Goal: Task Accomplishment & Management: Manage account settings

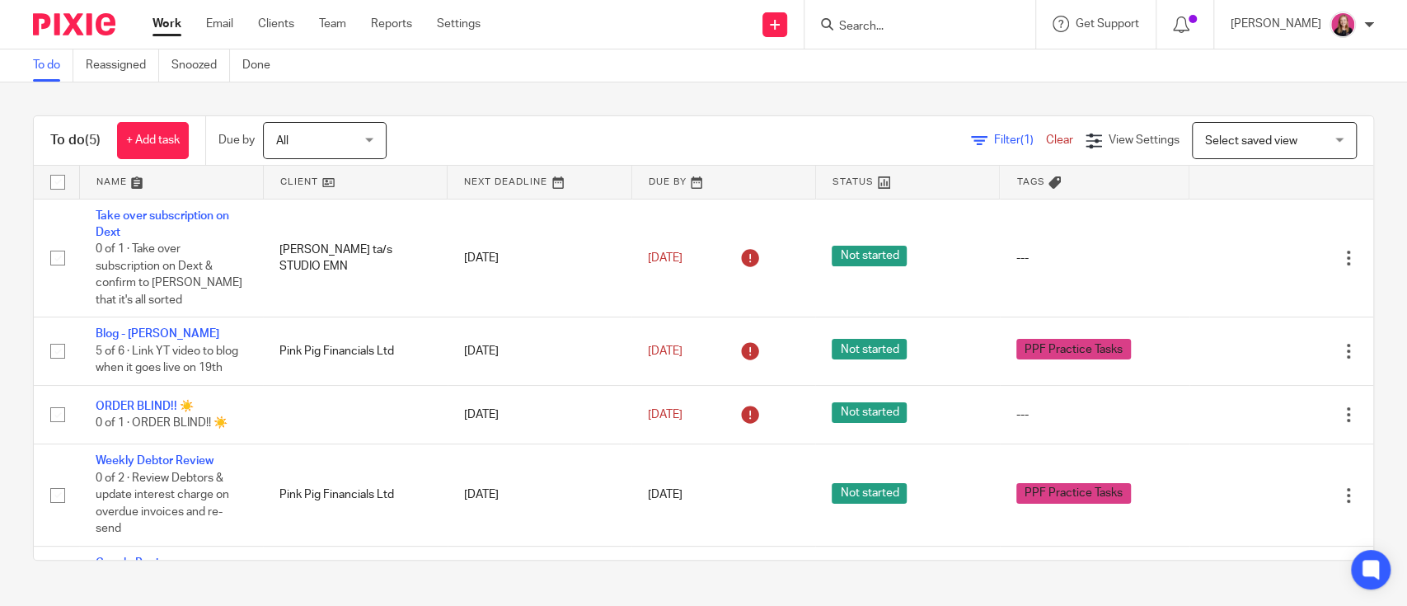
click at [912, 22] on input "Search" at bounding box center [911, 27] width 148 height 15
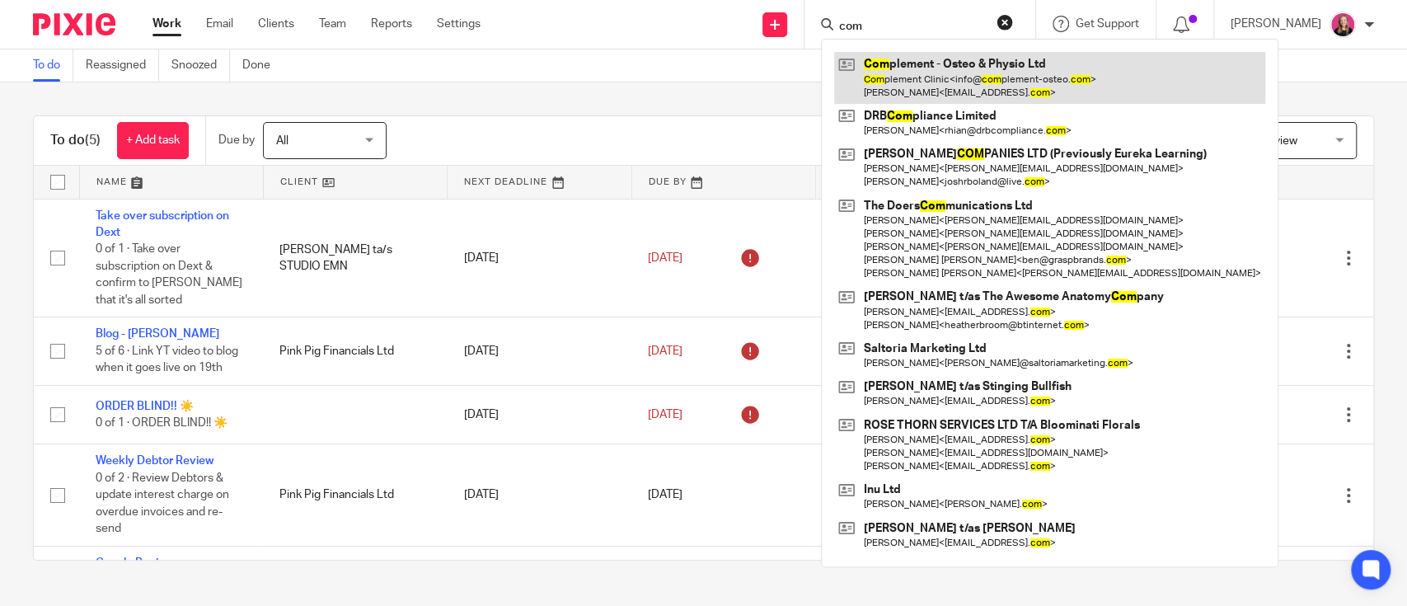
type input "com"
click at [907, 60] on link at bounding box center [1049, 77] width 431 height 51
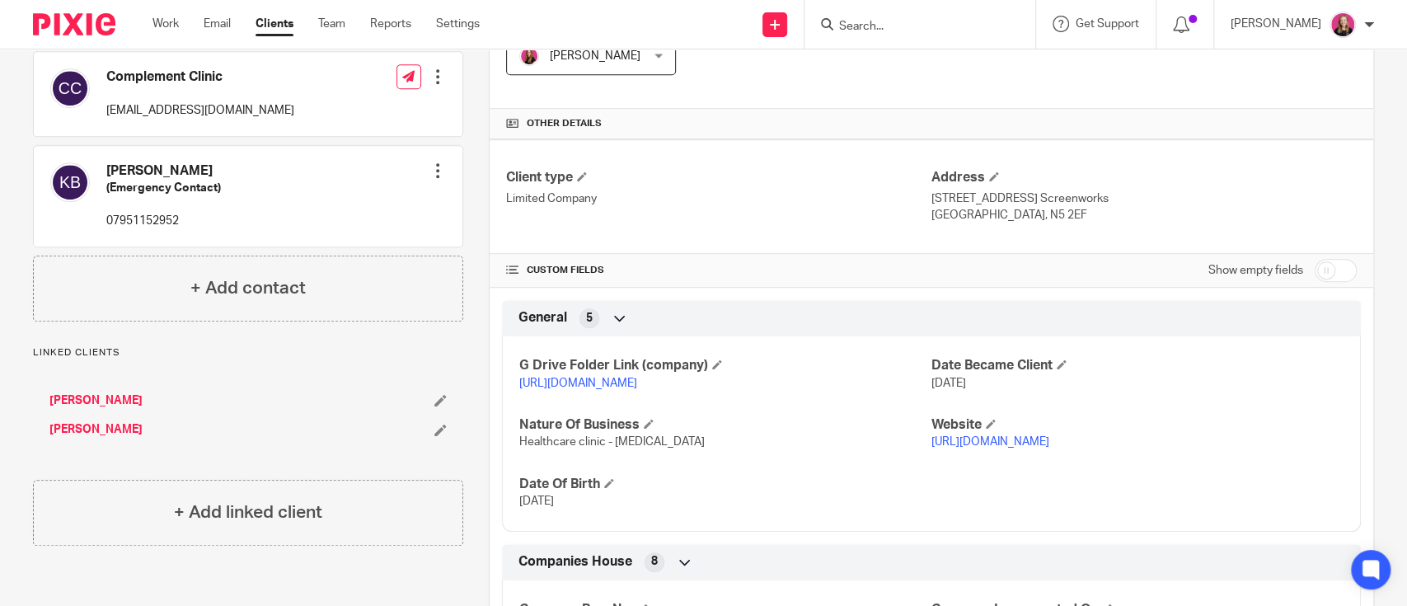
scroll to position [549, 0]
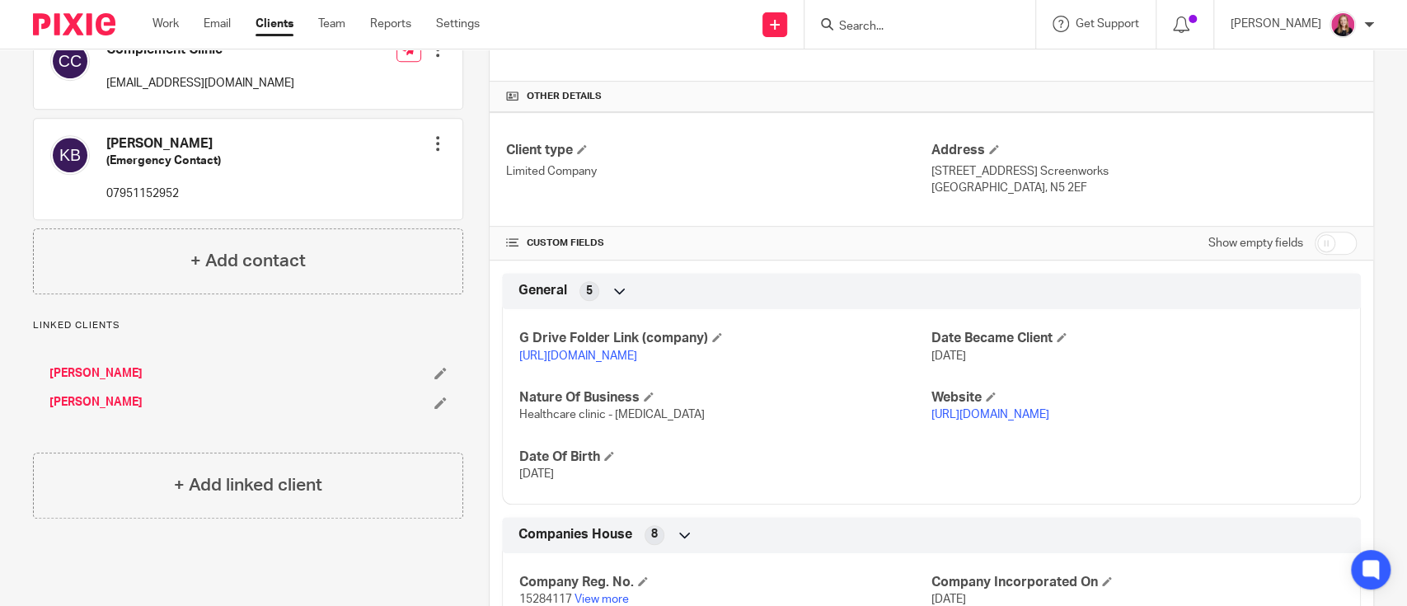
click at [625, 350] on link "https://drive.google.com/drive/folders/1UViW2mNyS7auetybP3ypT4Q5QL_jg2Od?usp=dr…" at bounding box center [578, 356] width 118 height 12
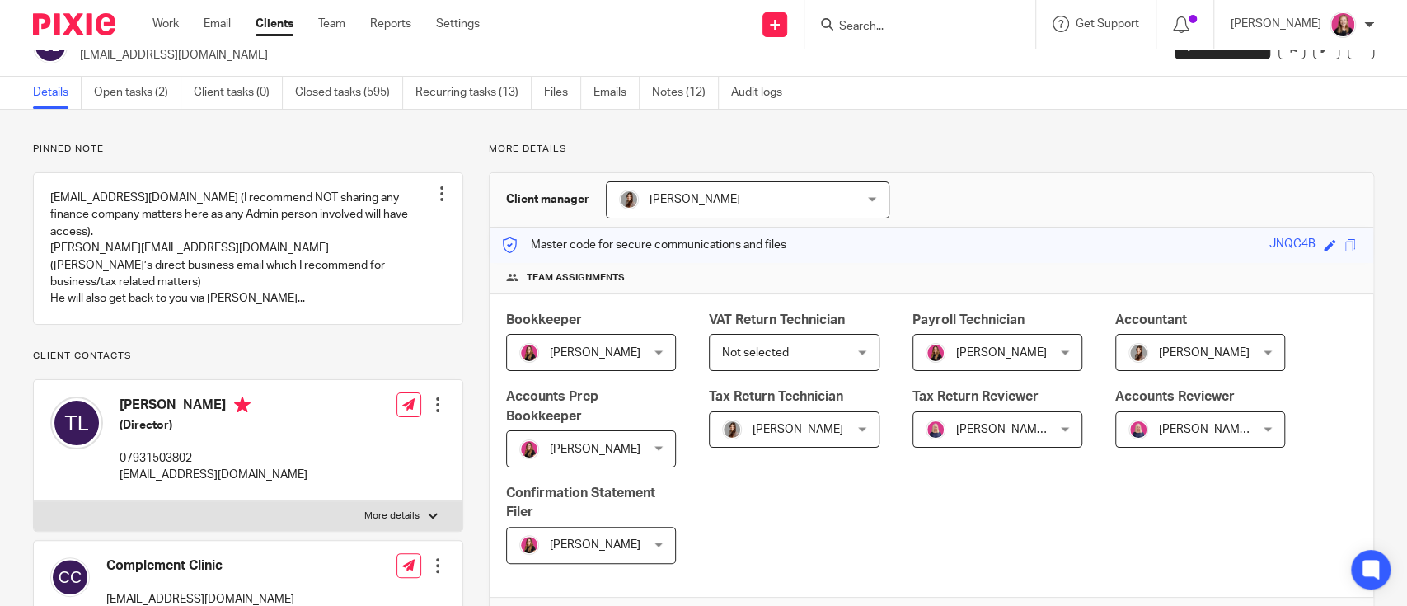
scroll to position [0, 0]
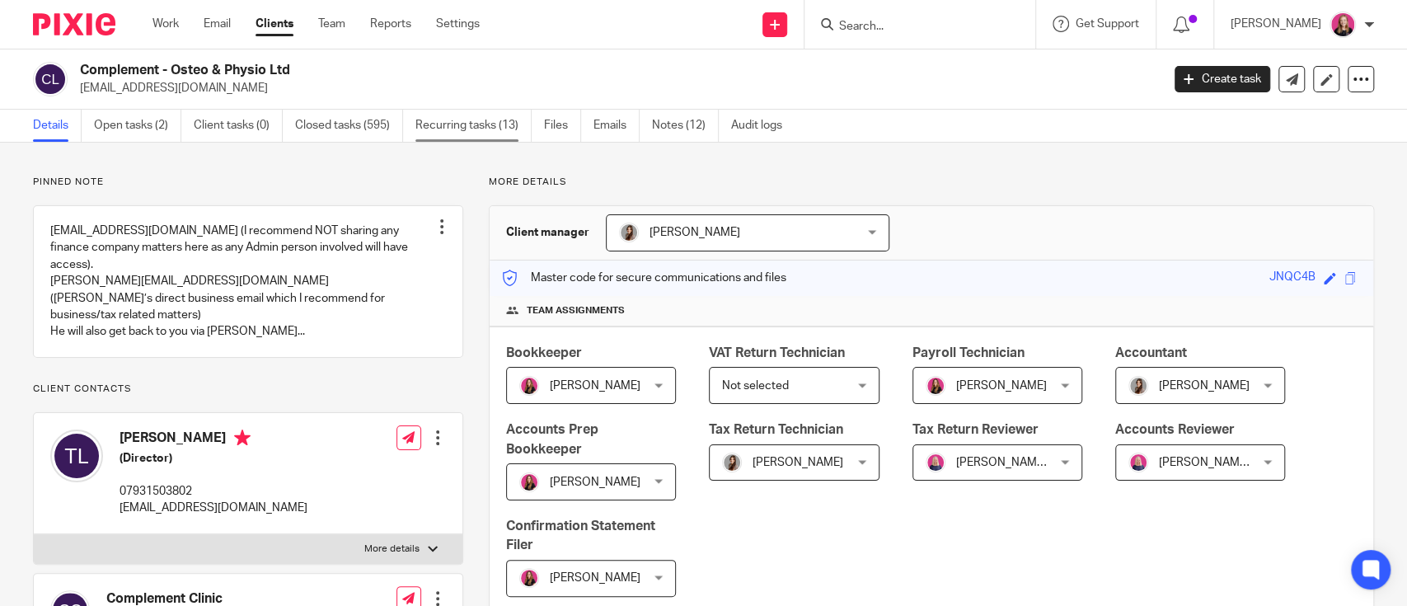
click at [478, 134] on link "Recurring tasks (13)" at bounding box center [473, 126] width 116 height 32
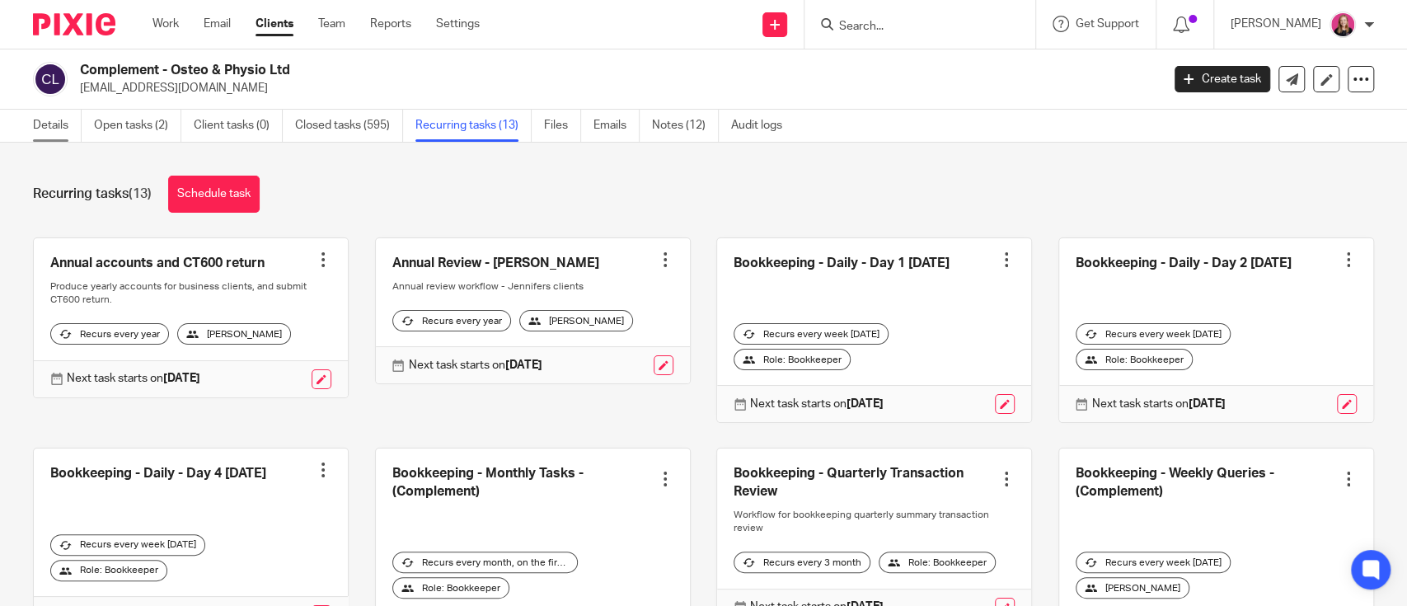
click at [35, 129] on link "Details" at bounding box center [57, 126] width 49 height 32
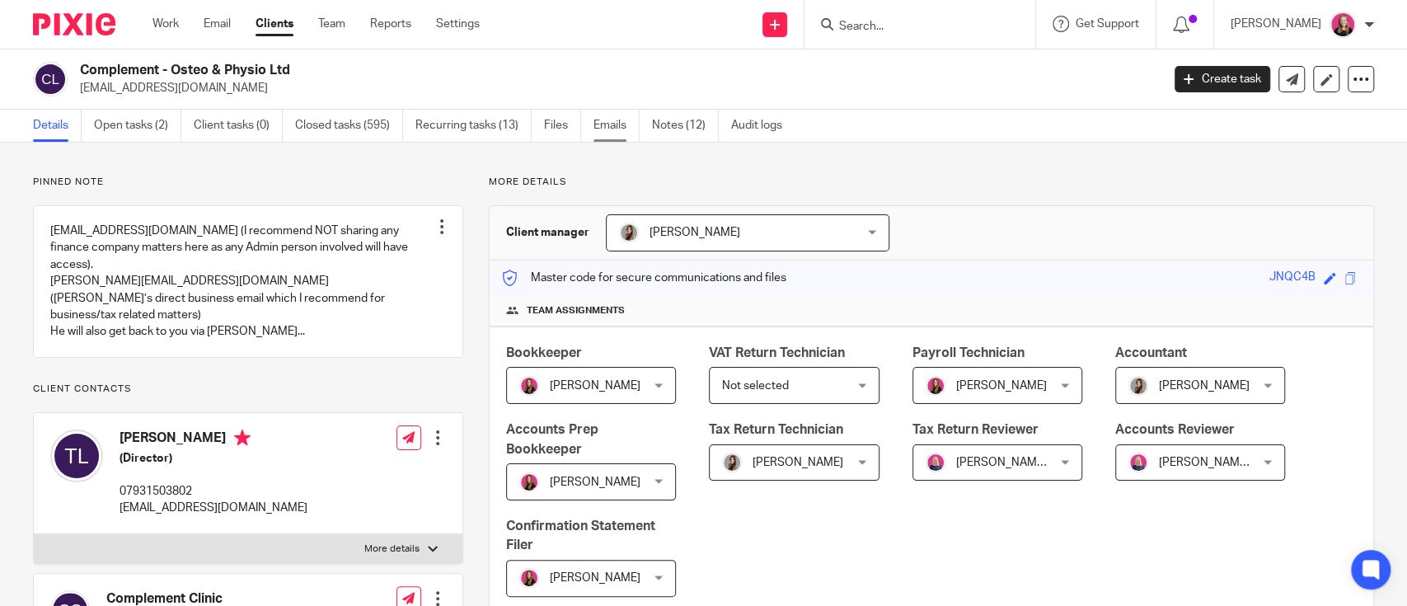
click at [616, 124] on link "Emails" at bounding box center [616, 126] width 46 height 32
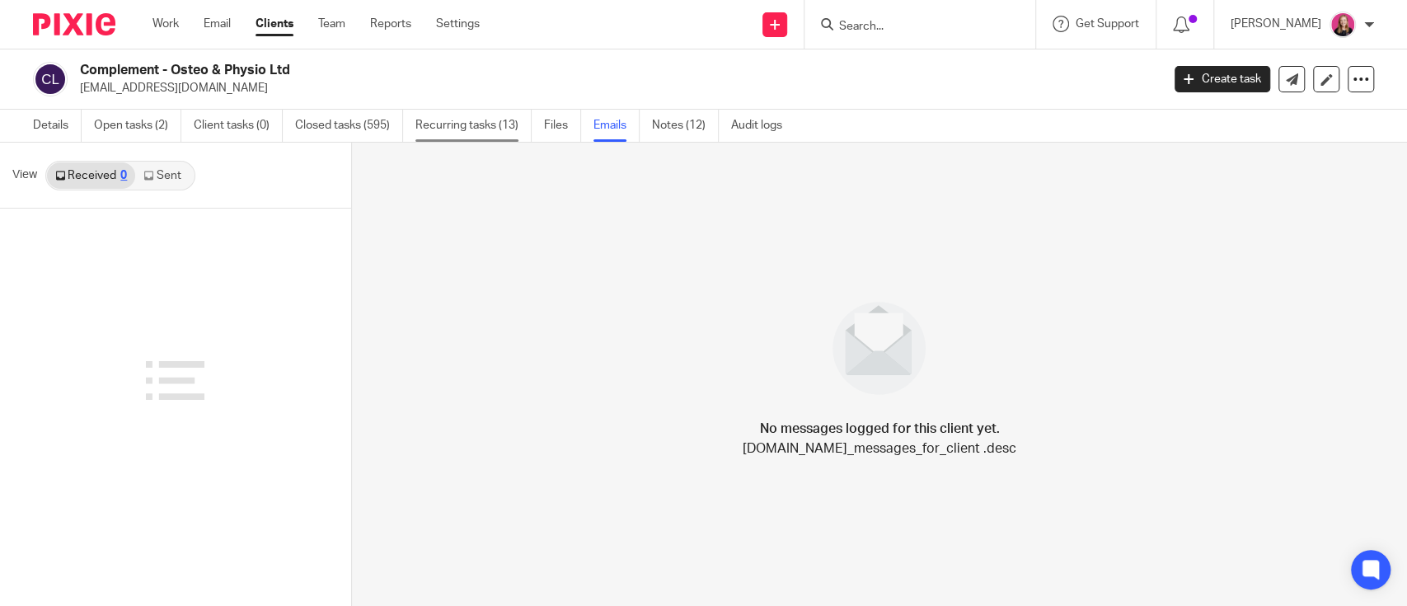
click at [454, 128] on link "Recurring tasks (13)" at bounding box center [473, 126] width 116 height 32
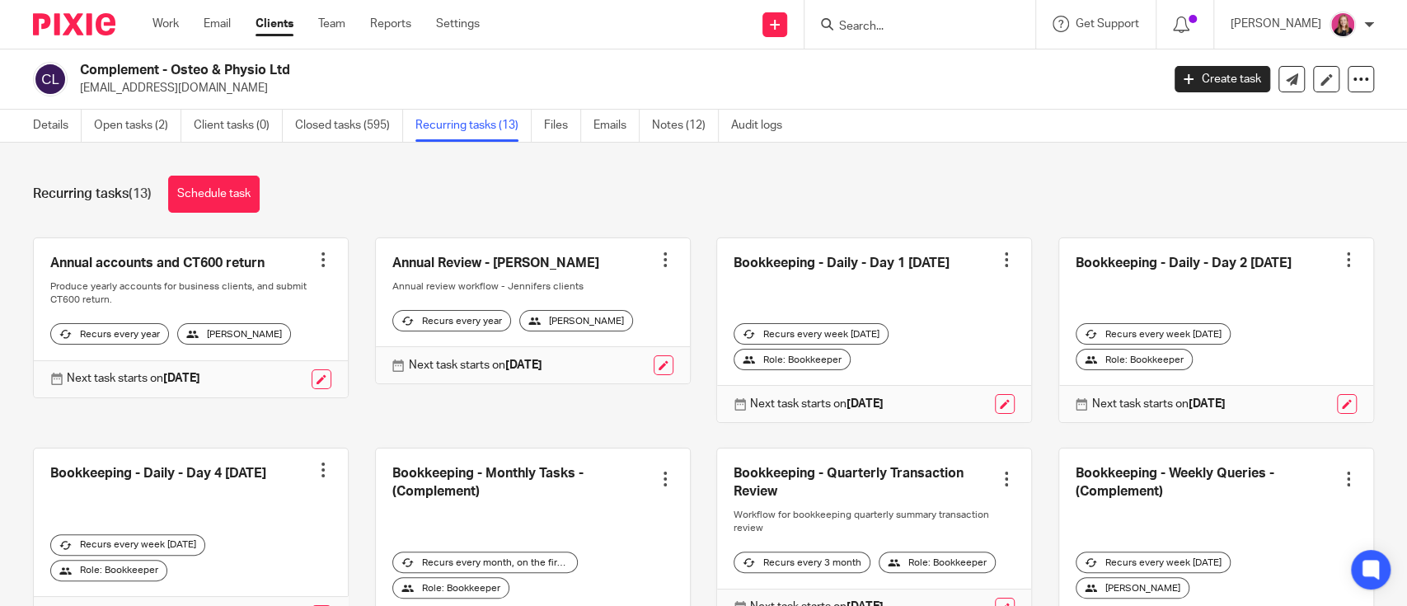
click at [315, 267] on div at bounding box center [323, 259] width 16 height 16
click at [95, 300] on link at bounding box center [191, 317] width 314 height 159
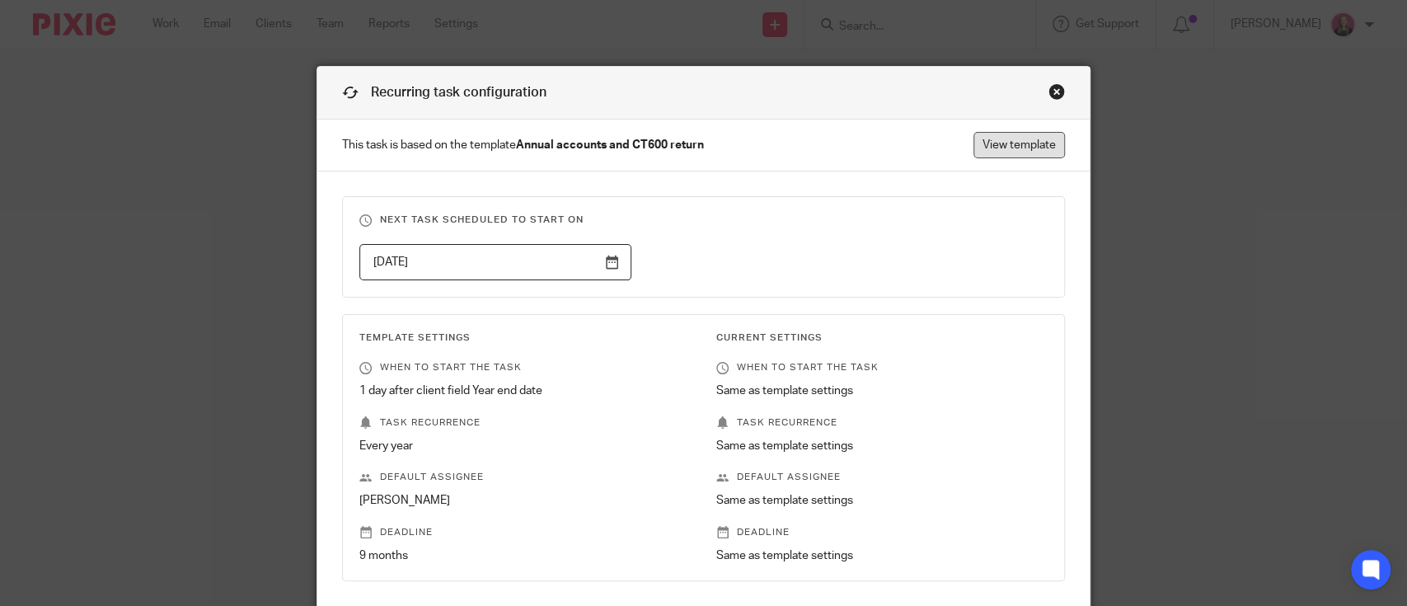
click at [1042, 140] on link "View template" at bounding box center [1018, 145] width 91 height 26
click at [1048, 87] on div "Close this dialog window" at bounding box center [1056, 91] width 16 height 16
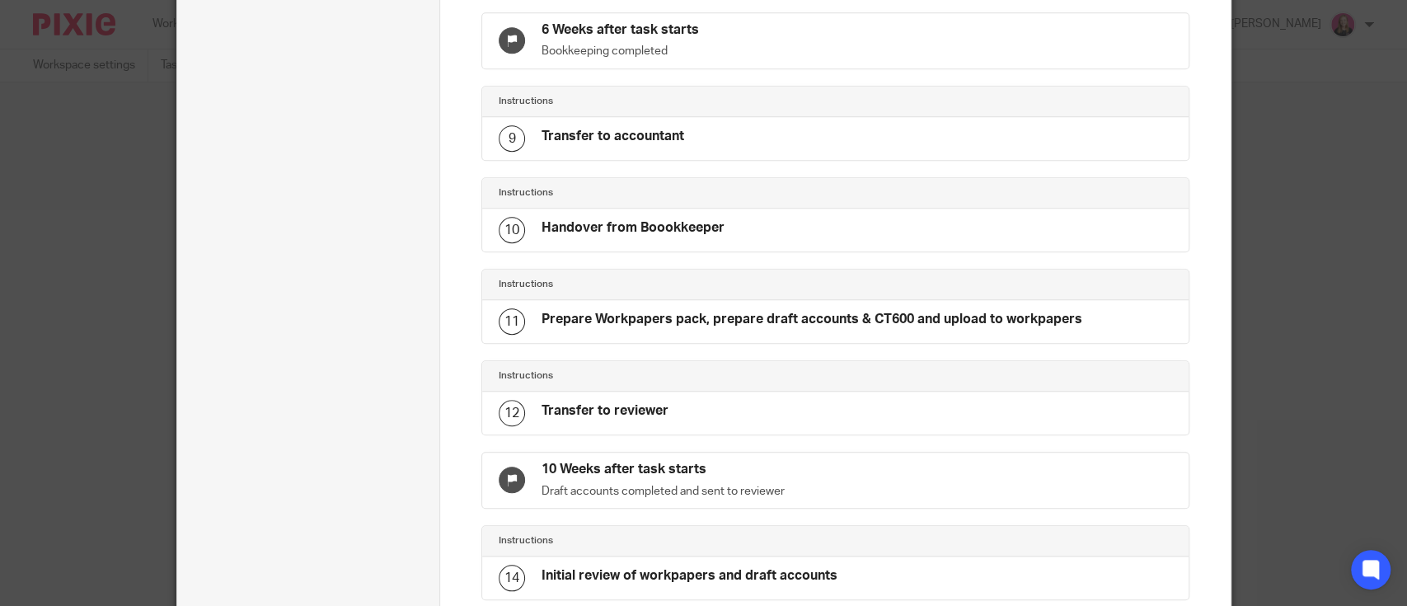
scroll to position [5, 0]
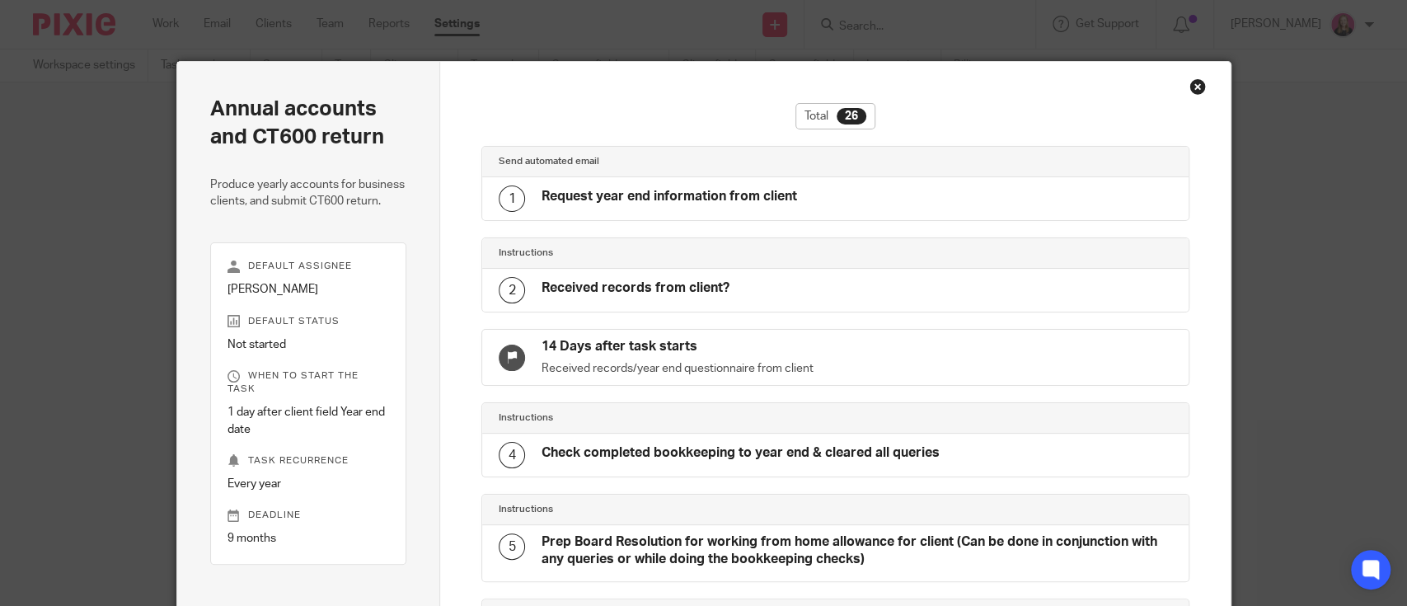
click at [756, 199] on h4 "Request year end information from client" at bounding box center [670, 196] width 256 height 17
click at [622, 204] on h4 "Request year end information from client" at bounding box center [670, 196] width 256 height 17
click at [506, 193] on div "1" at bounding box center [512, 198] width 26 height 26
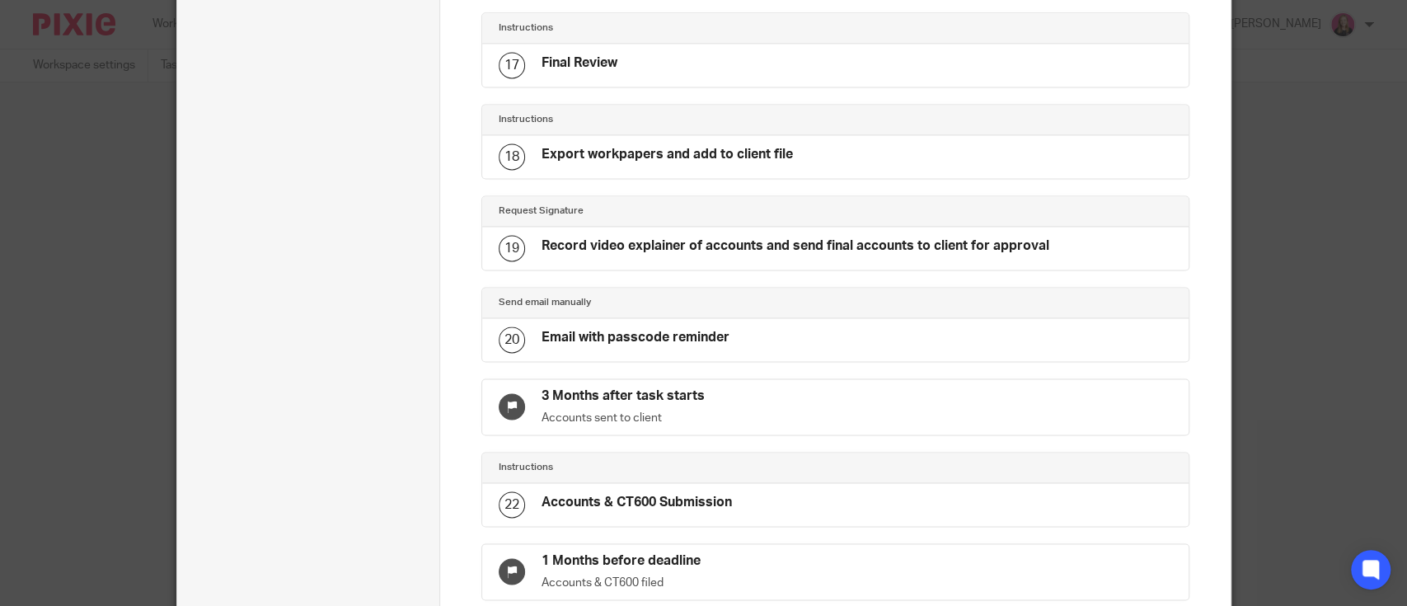
scroll to position [1983, 0]
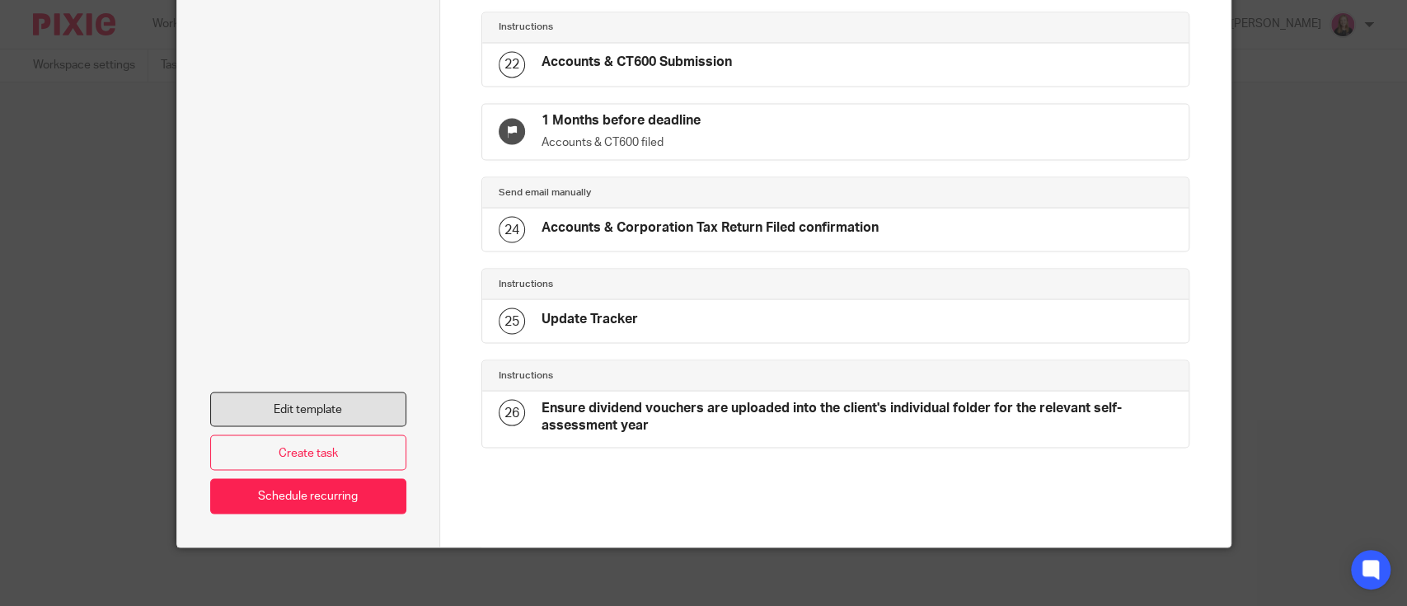
click at [316, 401] on link "Edit template" at bounding box center [308, 409] width 197 height 35
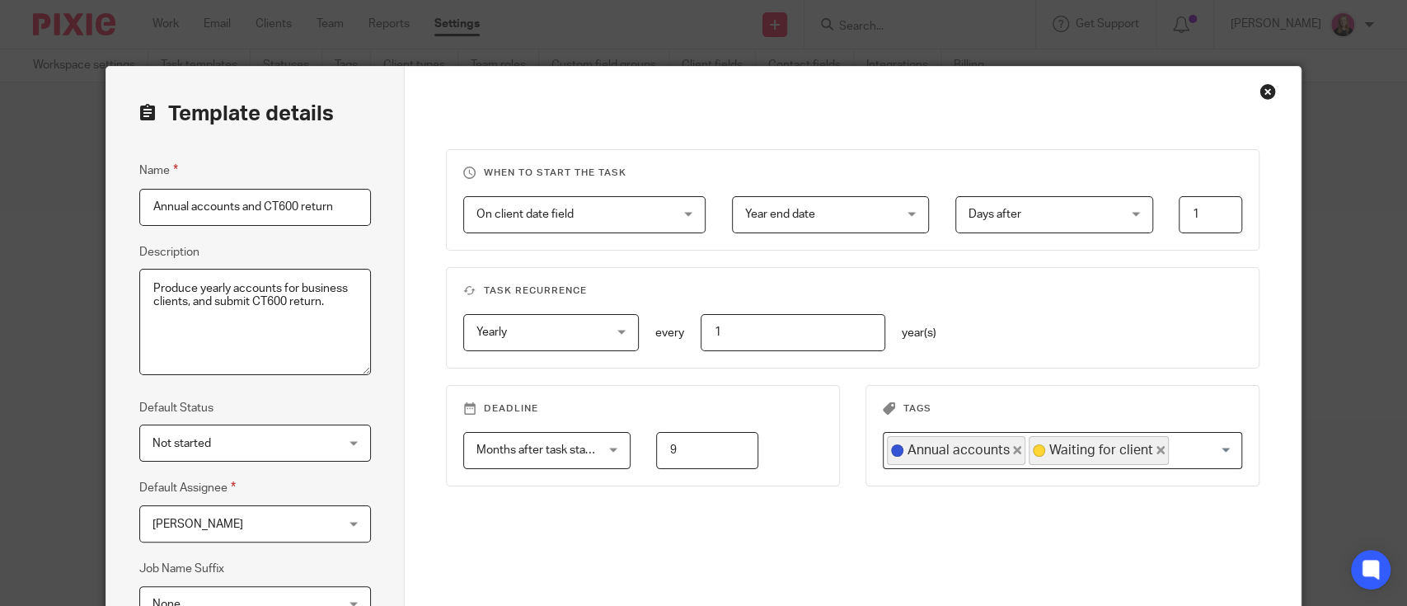
scroll to position [236, 0]
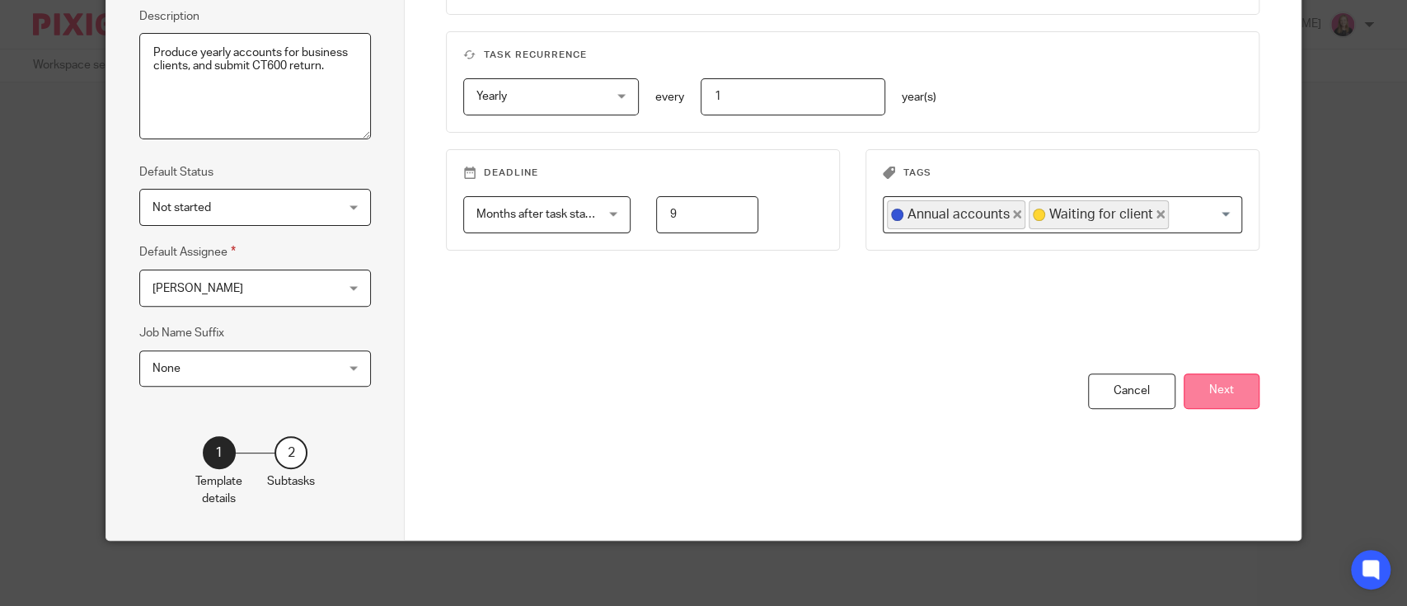
click at [1230, 401] on button "Next" at bounding box center [1222, 390] width 76 height 35
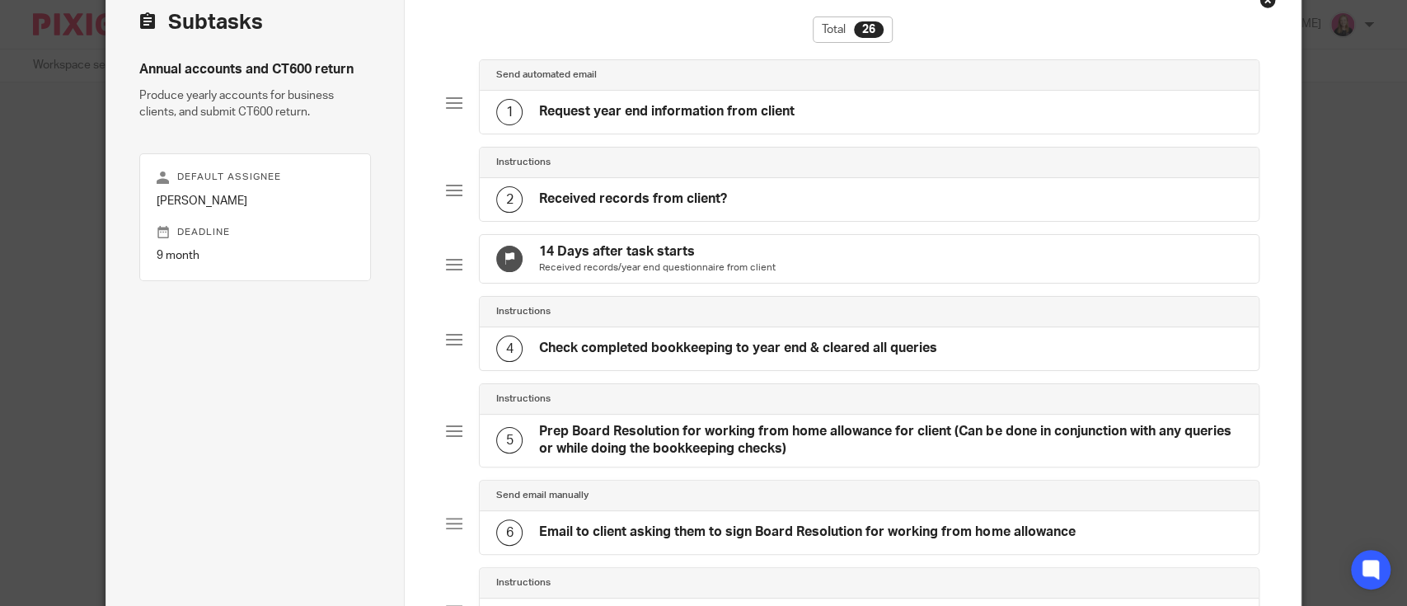
scroll to position [0, 0]
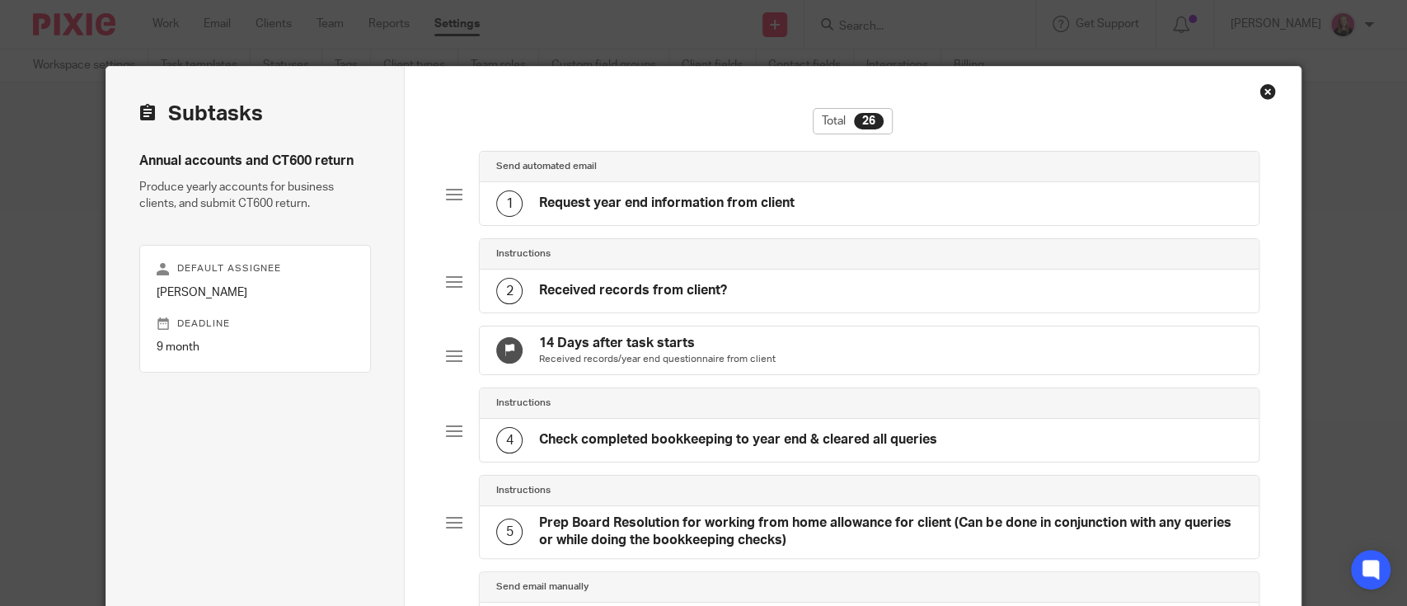
click at [679, 219] on div "1 Request year end information from client" at bounding box center [869, 203] width 779 height 43
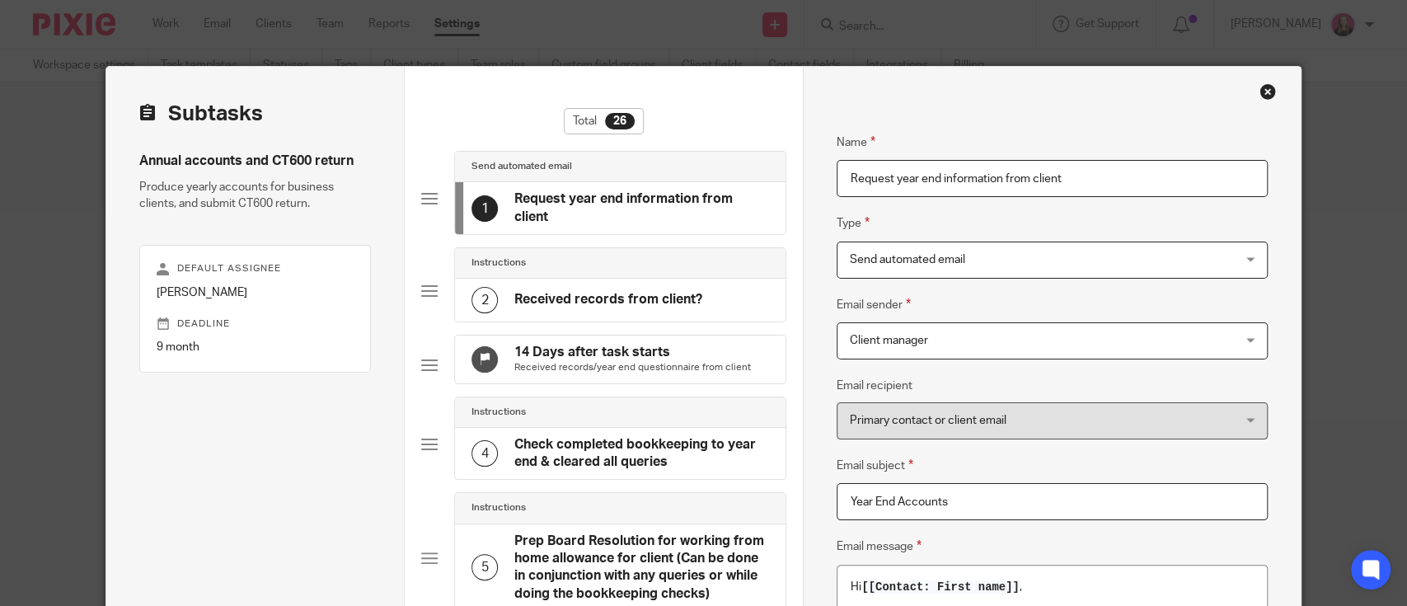
click at [1260, 95] on div "Close this dialog window" at bounding box center [1267, 91] width 16 height 16
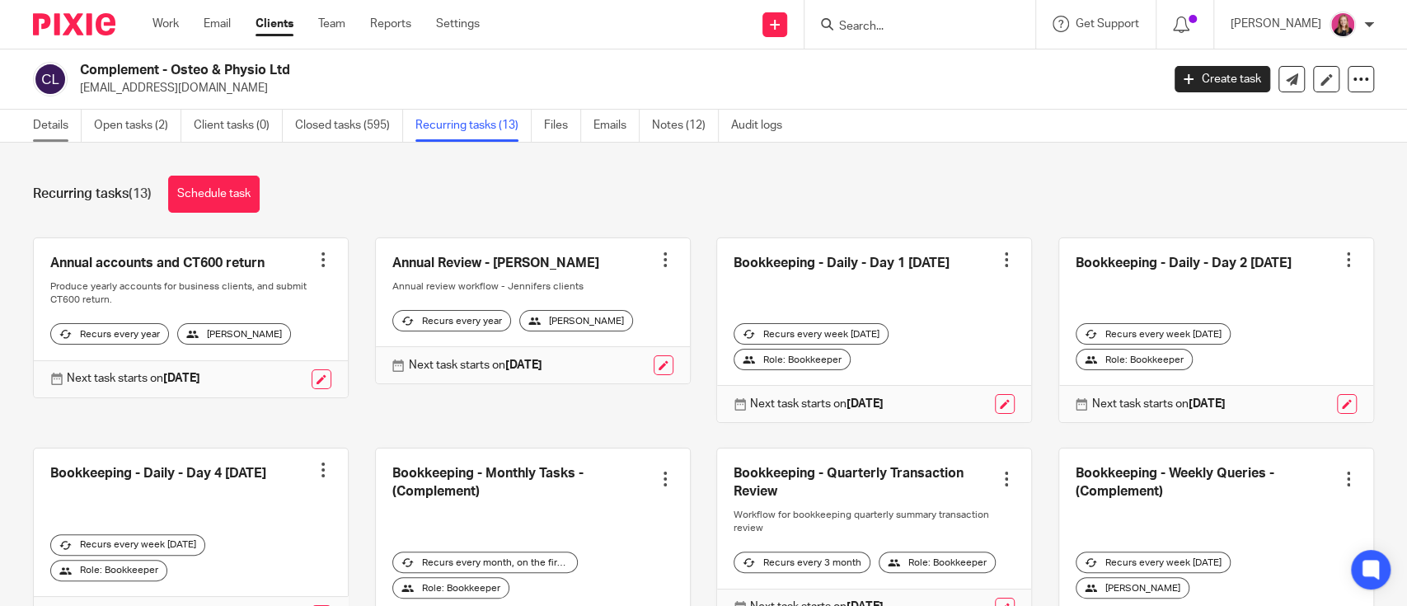
click at [46, 135] on link "Details" at bounding box center [57, 126] width 49 height 32
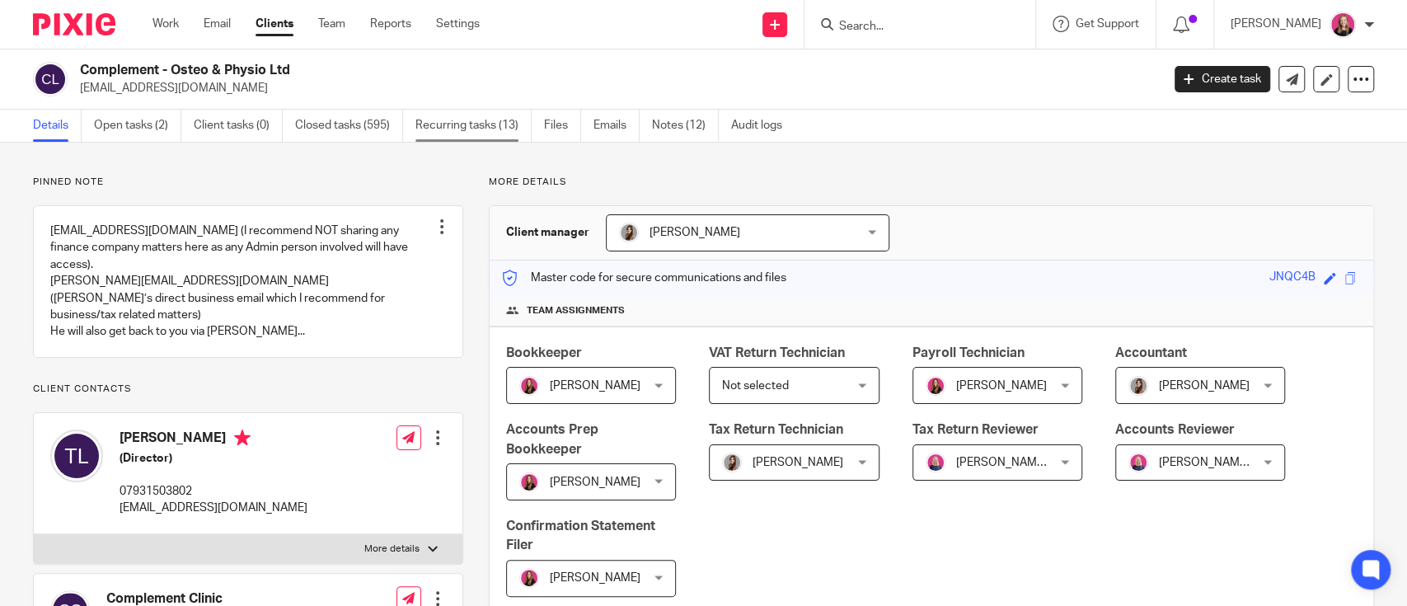
click at [471, 132] on link "Recurring tasks (13)" at bounding box center [473, 126] width 116 height 32
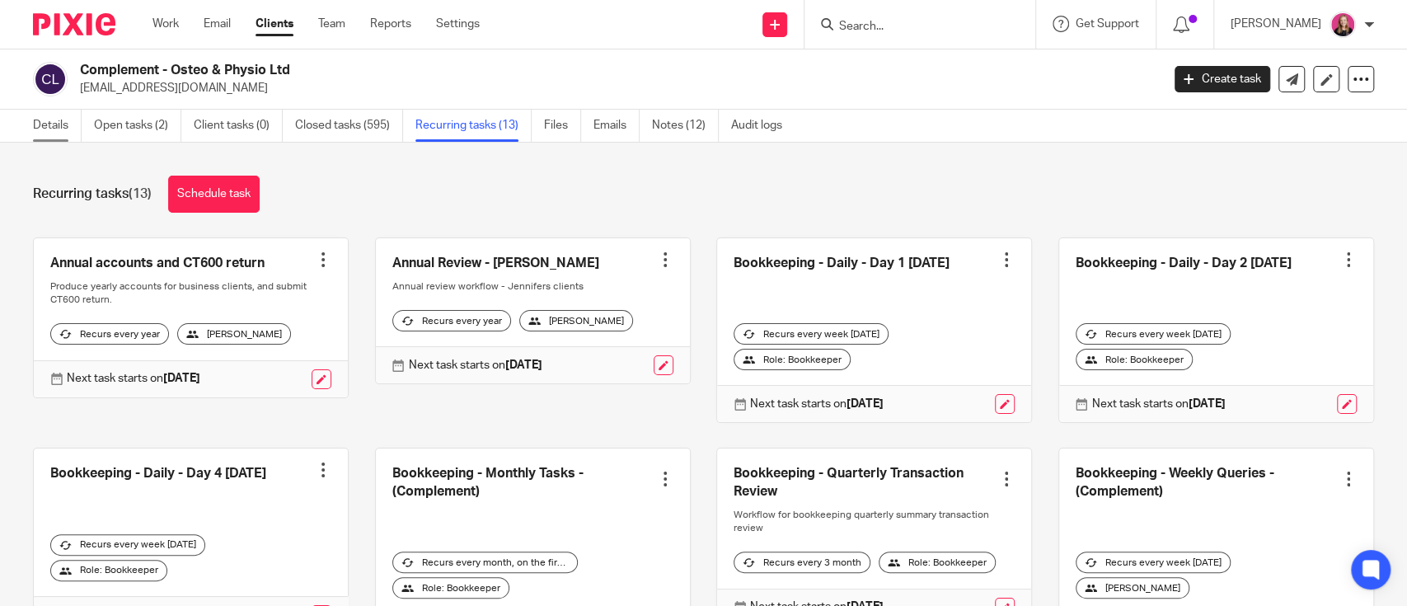
click at [69, 118] on link "Details" at bounding box center [57, 126] width 49 height 32
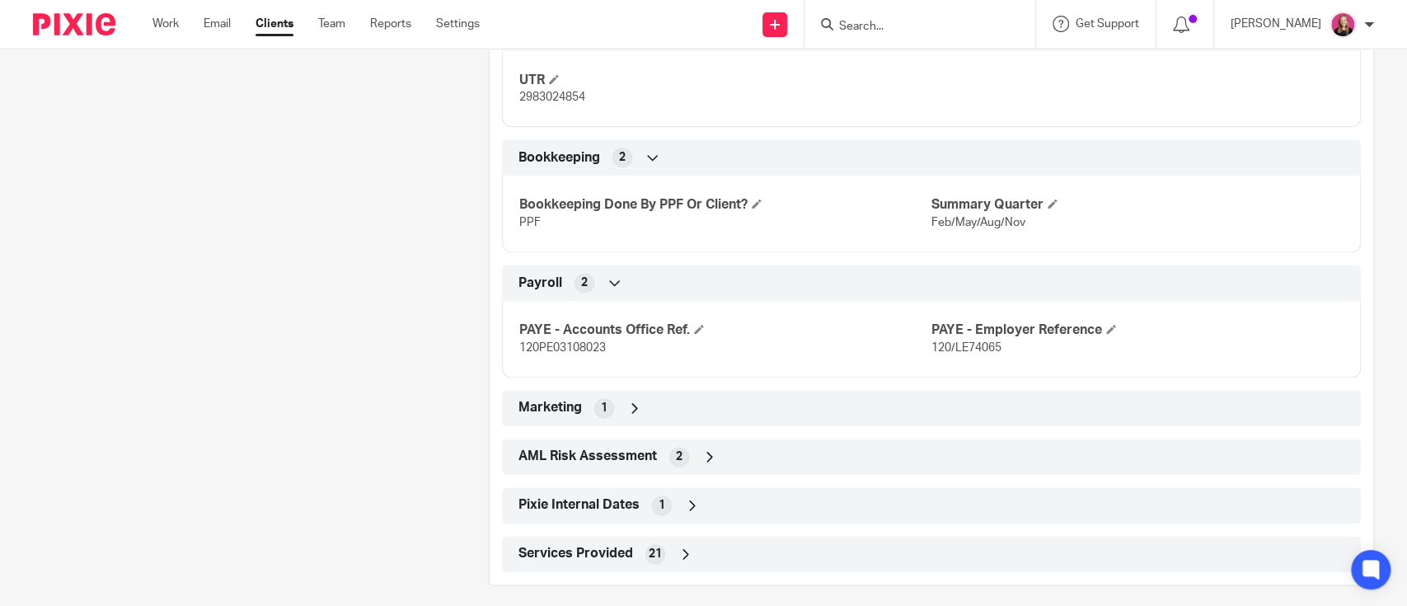
scroll to position [1381, 0]
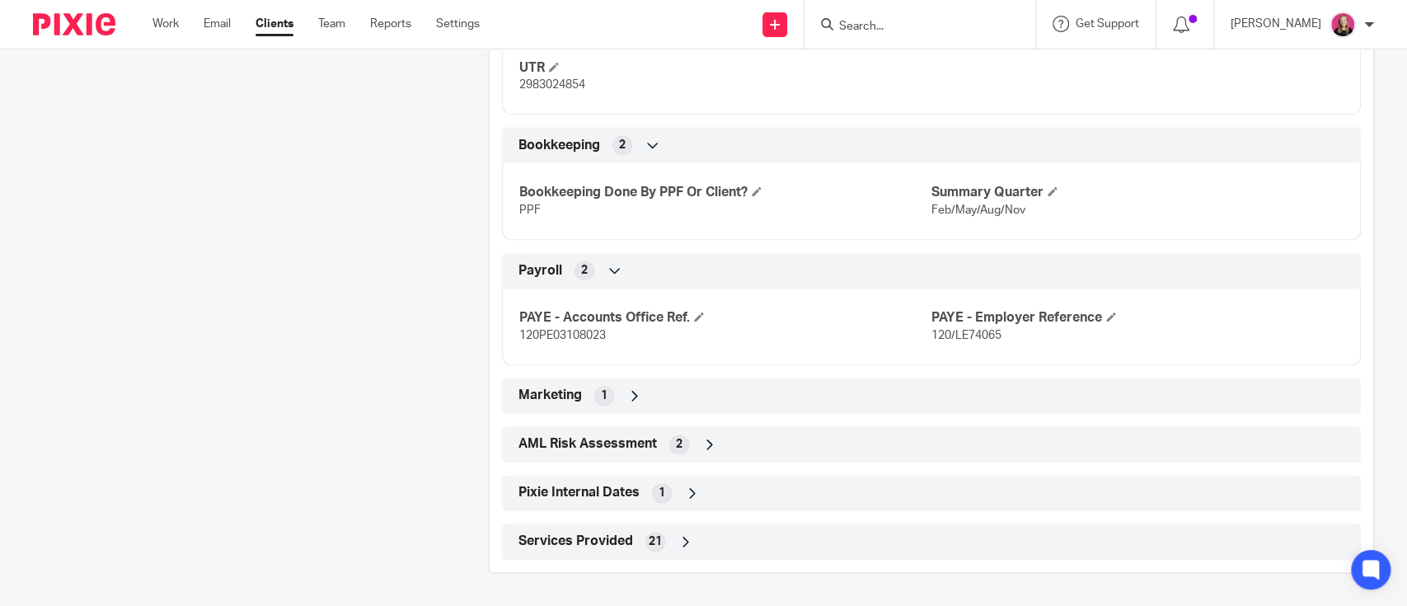
click at [694, 537] on div "Services Provided 21" at bounding box center [931, 542] width 834 height 28
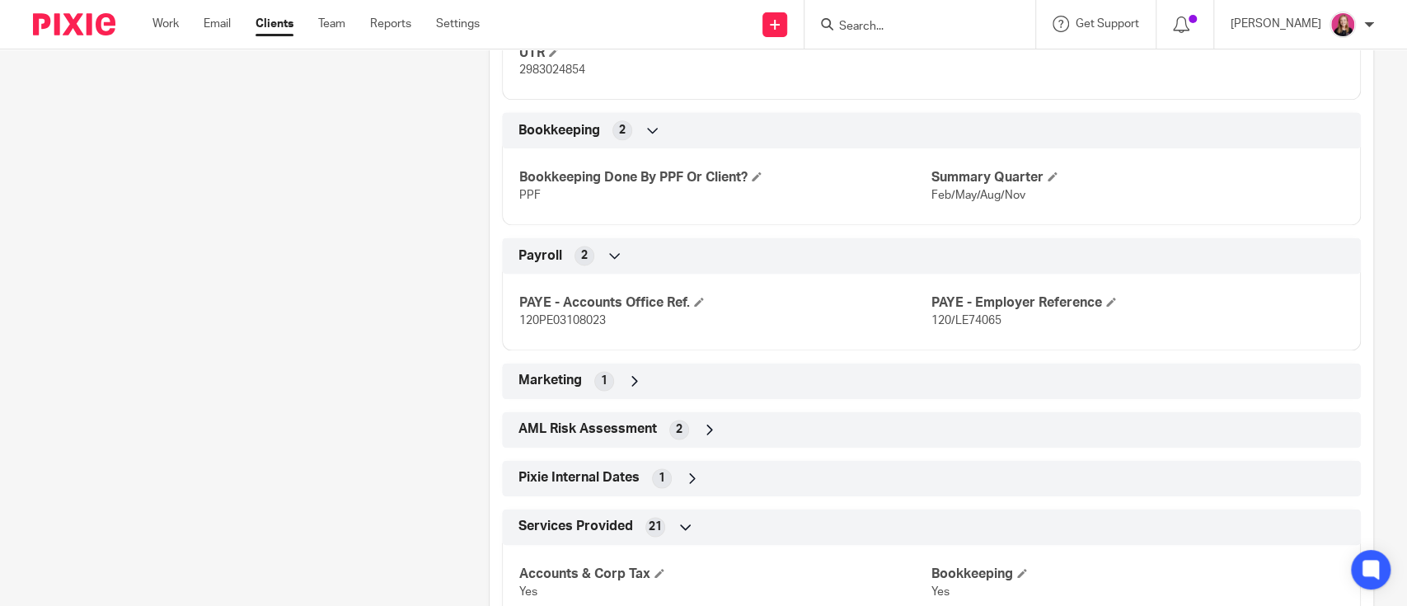
click at [694, 537] on div "Services Provided 21" at bounding box center [931, 527] width 834 height 28
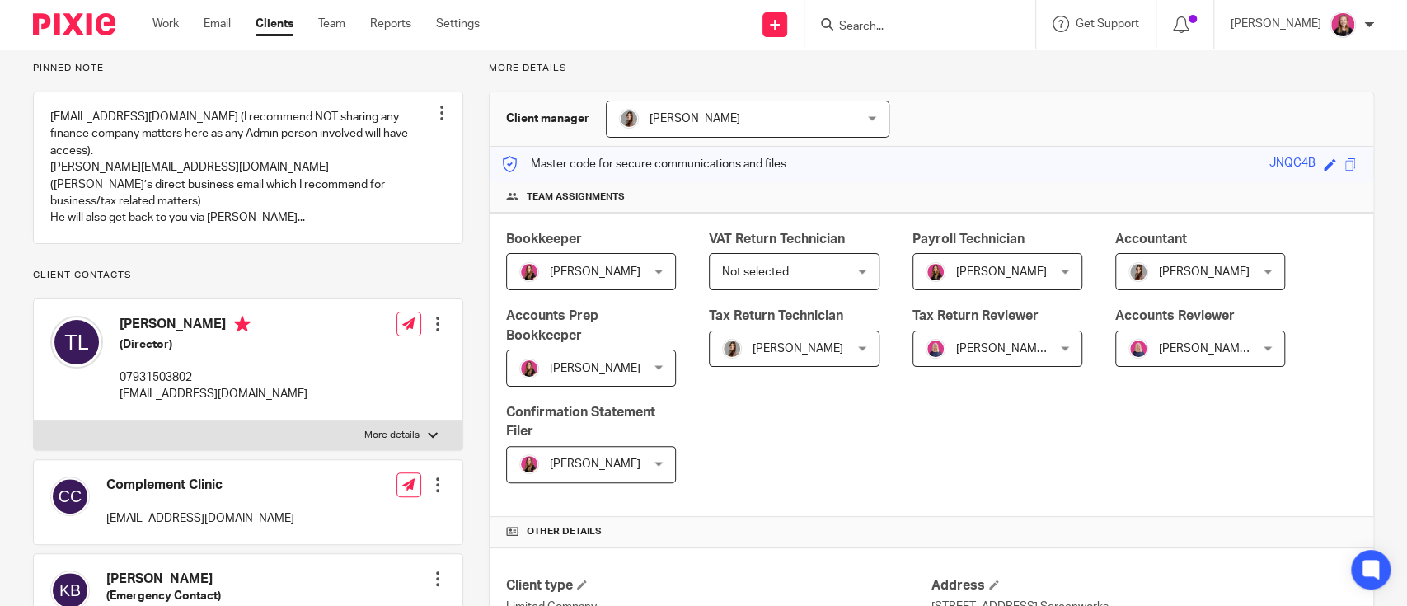
scroll to position [0, 0]
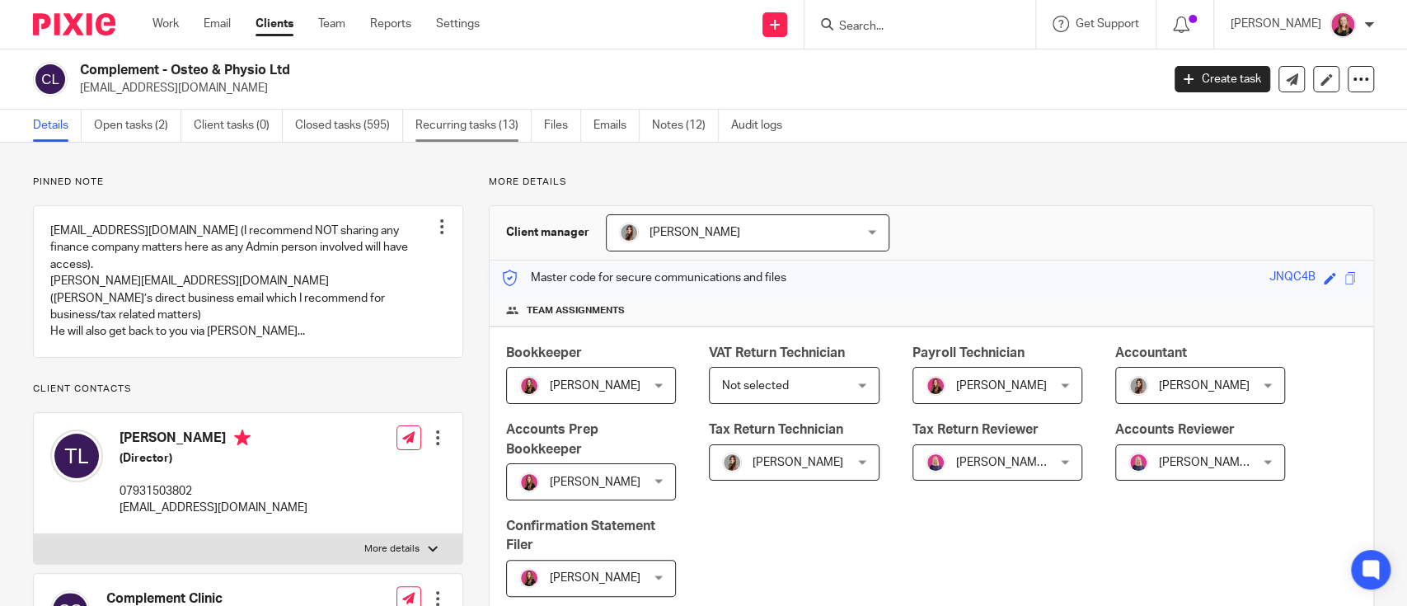
click at [471, 128] on link "Recurring tasks (13)" at bounding box center [473, 126] width 116 height 32
